Goal: Information Seeking & Learning: Find specific fact

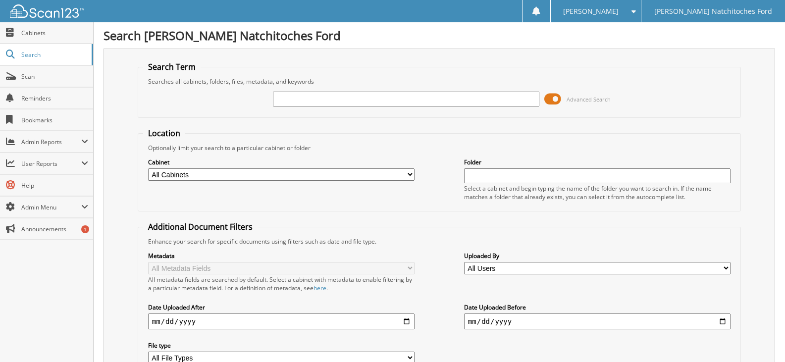
click at [323, 175] on select "All Cabinets ACCOUNTS PAYABLE ACCOUNTS PAYABLE JG ACCOUNTS RECEIVABLE ACTIVE EM…" at bounding box center [281, 174] width 267 height 12
select select "4580"
click at [148, 168] on select "All Cabinets ACCOUNTS PAYABLE ACCOUNTS PAYABLE JG ACCOUNTS RECEIVABLE ACTIVE EM…" at bounding box center [281, 174] width 267 height 12
click at [306, 98] on input "text" at bounding box center [406, 99] width 267 height 15
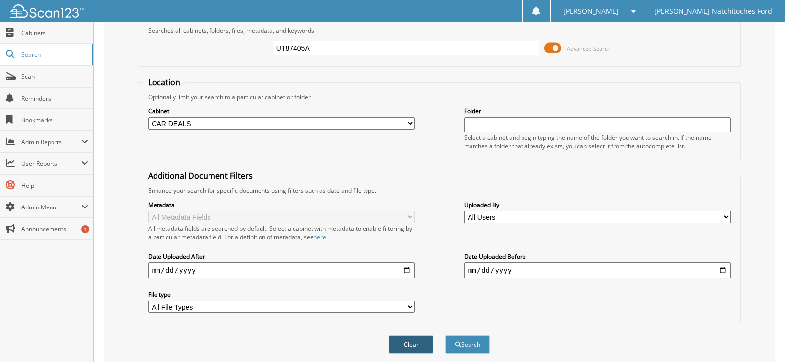
scroll to position [88, 0]
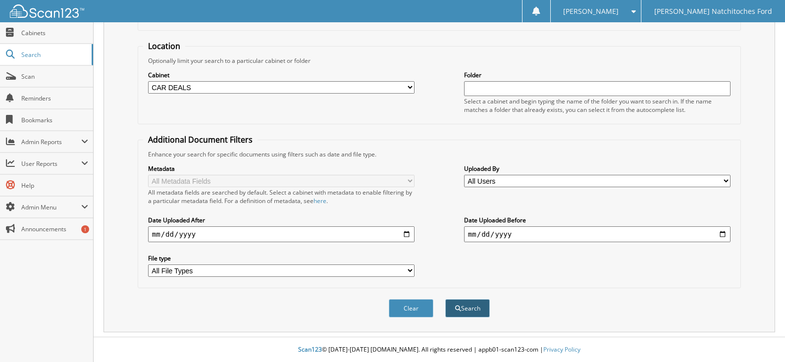
type input "UT87405A"
click at [466, 308] on button "Search" at bounding box center [467, 308] width 45 height 18
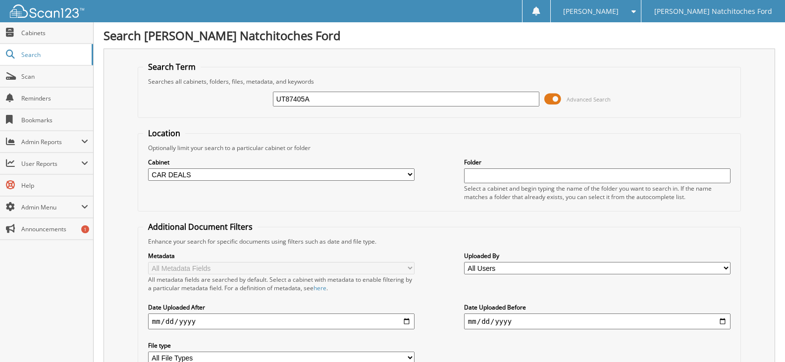
drag, startPoint x: 301, startPoint y: 101, endPoint x: 296, endPoint y: 100, distance: 5.0
click at [295, 100] on input "UT87405A" at bounding box center [406, 99] width 267 height 15
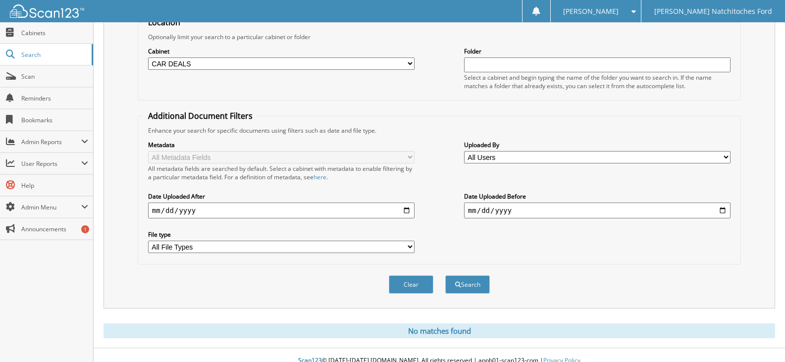
scroll to position [122, 0]
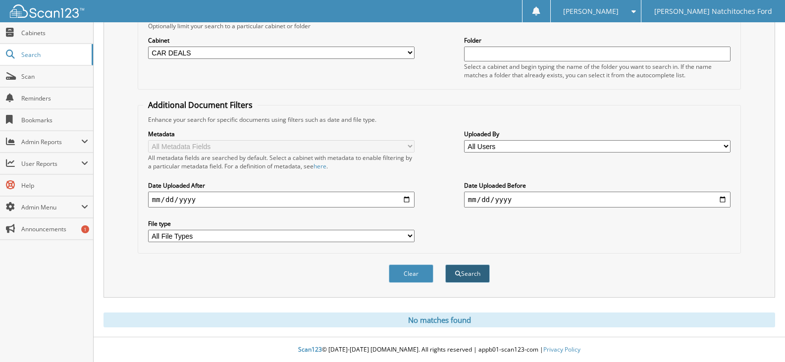
type input "UT87045A"
click at [460, 274] on span "submit" at bounding box center [458, 274] width 6 height 6
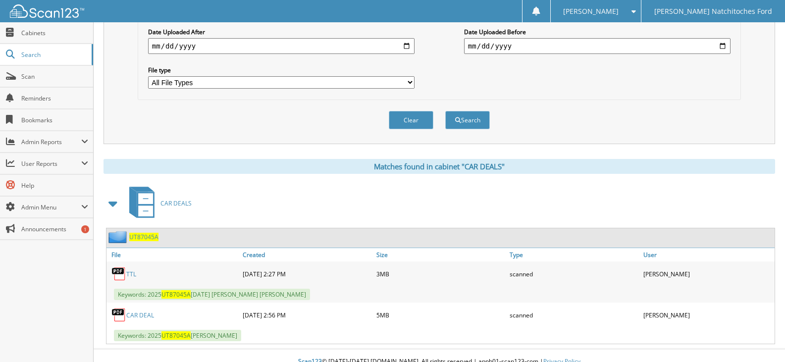
scroll to position [288, 0]
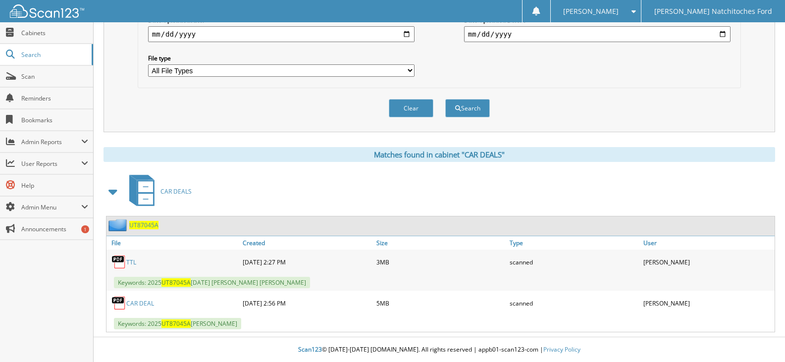
click at [131, 262] on link "TTL" at bounding box center [131, 262] width 10 height 8
